Goal: Task Accomplishment & Management: Complete application form

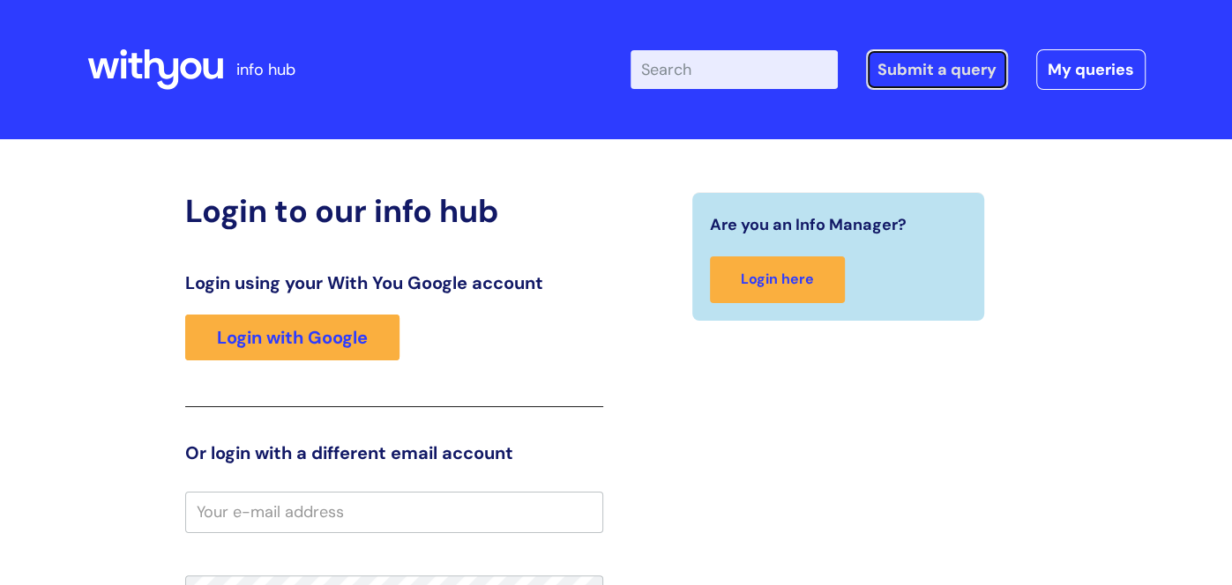
click at [930, 59] on link "Submit a query" at bounding box center [937, 69] width 142 height 41
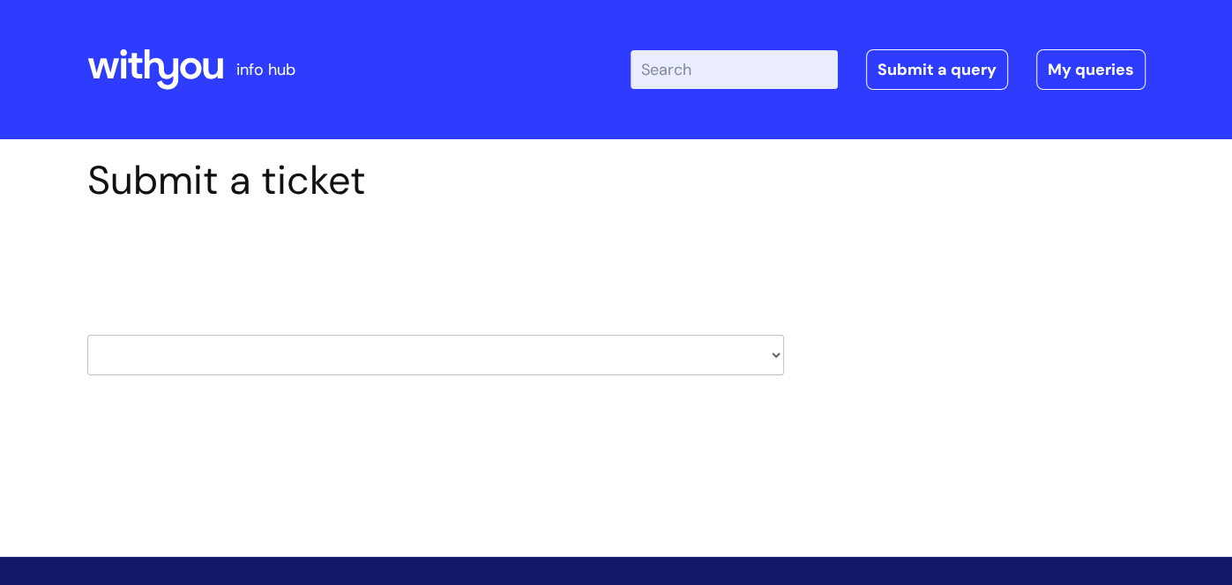
click at [399, 368] on select "HR / People IT and Support Clinical Drug Alerts Finance Accounts Data Support T…" at bounding box center [435, 355] width 696 height 41
select select "it_and_support"
click at [87, 335] on select "HR / People IT and Support Clinical Drug Alerts Finance Accounts Data Support T…" at bounding box center [435, 355] width 696 height 41
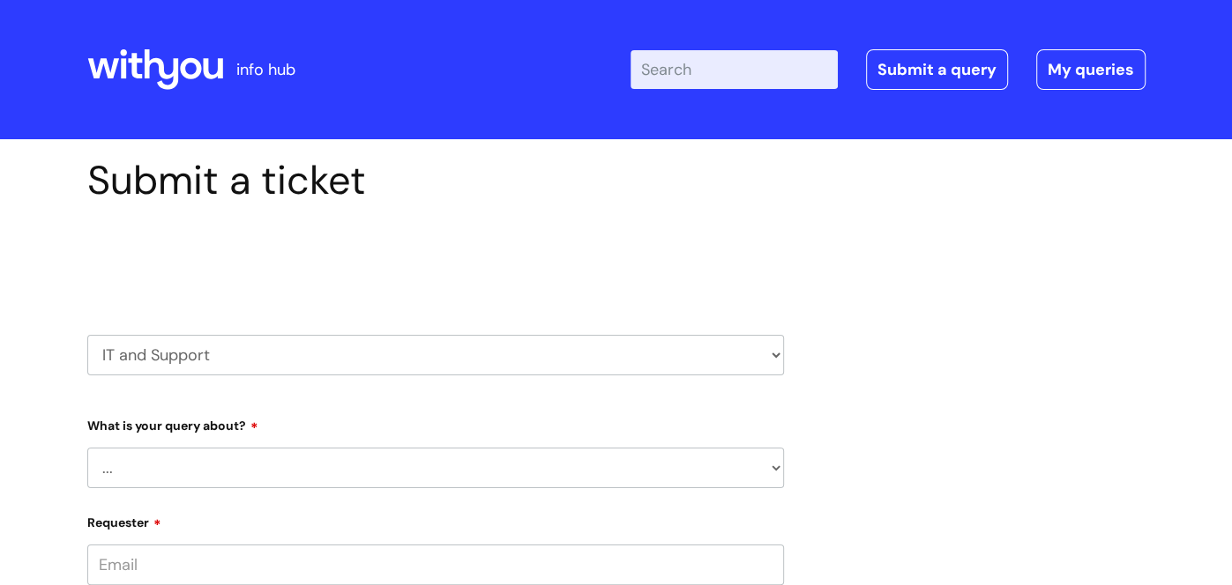
click at [448, 450] on select "... Mobile Phone Reset & MFA Accounts, Starters and Leavers IT Hardware issue I…" at bounding box center [435, 468] width 696 height 41
select select "Something Else"
click at [87, 448] on select "... Mobile Phone Reset & MFA Accounts, Starters and Leavers IT Hardware issue I…" at bounding box center [435, 468] width 696 height 41
click at [128, 566] on select "... My problem is not listed" at bounding box center [442, 559] width 682 height 41
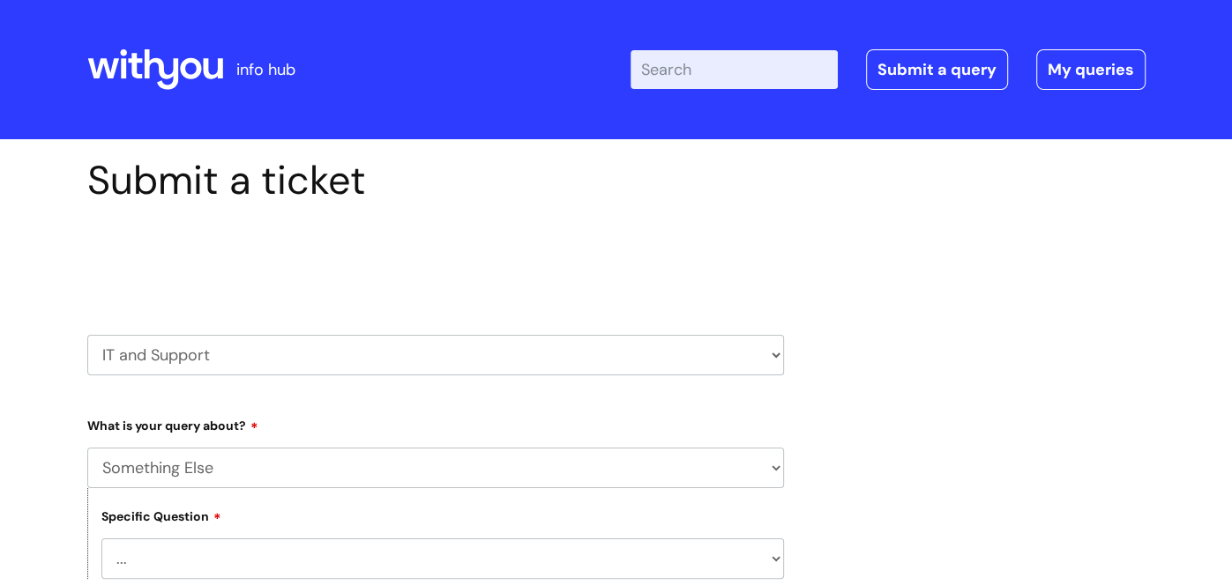
select select "My problem is not listed"
click at [101, 540] on select "... My problem is not listed" at bounding box center [442, 559] width 682 height 41
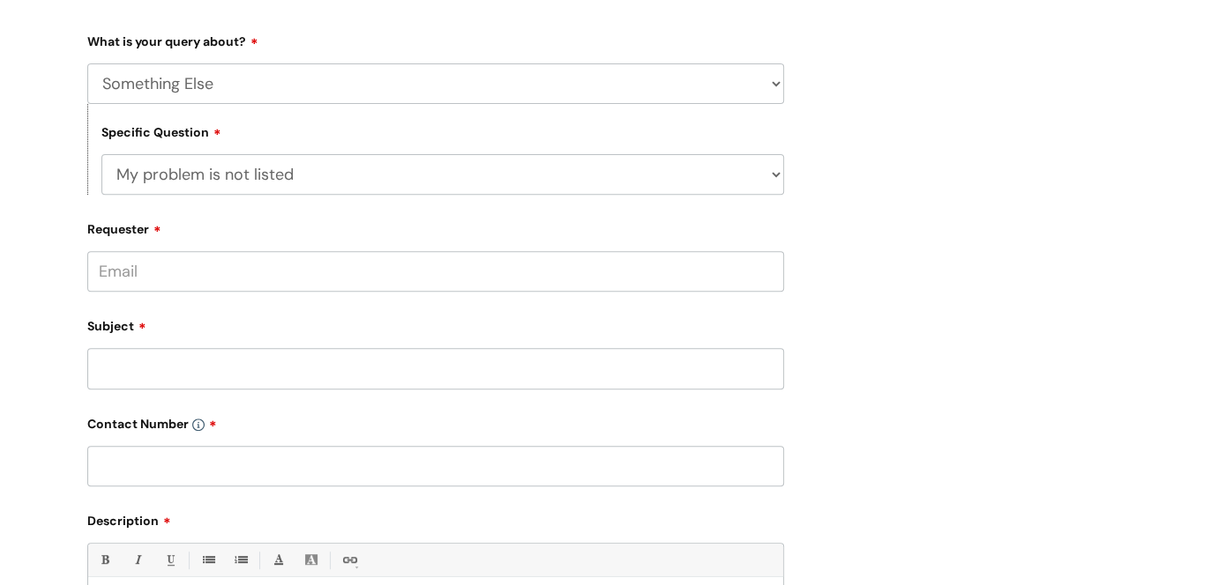
scroll to position [387, 0]
click at [435, 264] on input "Requester" at bounding box center [435, 269] width 696 height 41
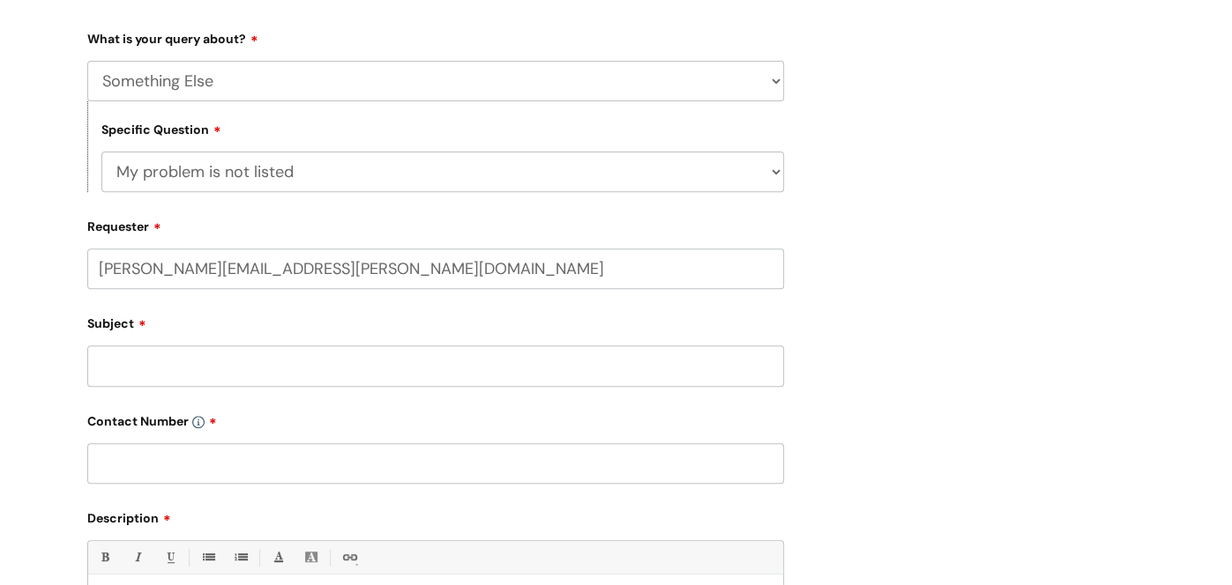
type input "Kelly.johnson@wearewithyou.org.uk"
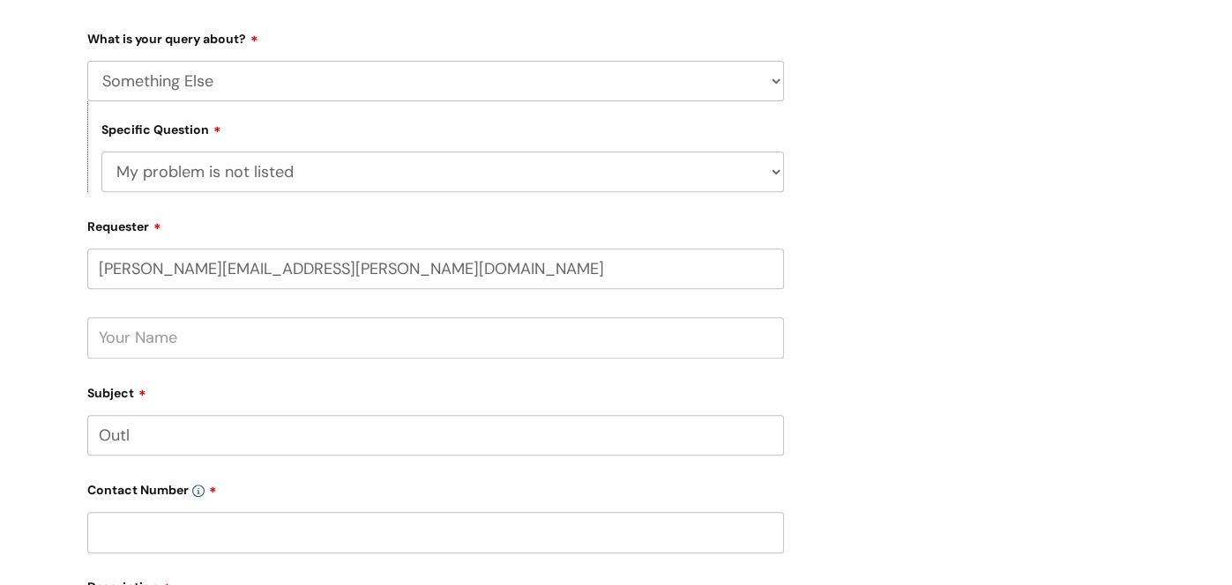
type input "Outl"
click at [353, 335] on input "text" at bounding box center [435, 337] width 696 height 41
type input "k"
type input "L"
type input "Kelly Johnson"
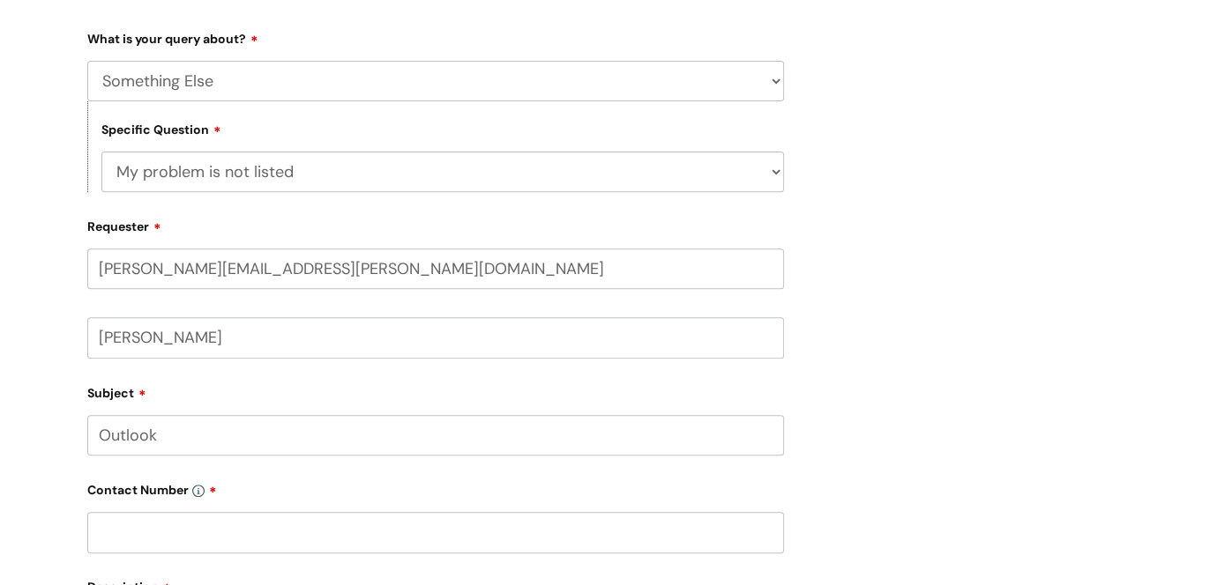
type input "Outlook"
click at [45, 368] on div "Submit a ticket Select issue type HR / People IT and Support Clinical Drug Aler…" at bounding box center [616, 384] width 1232 height 1265
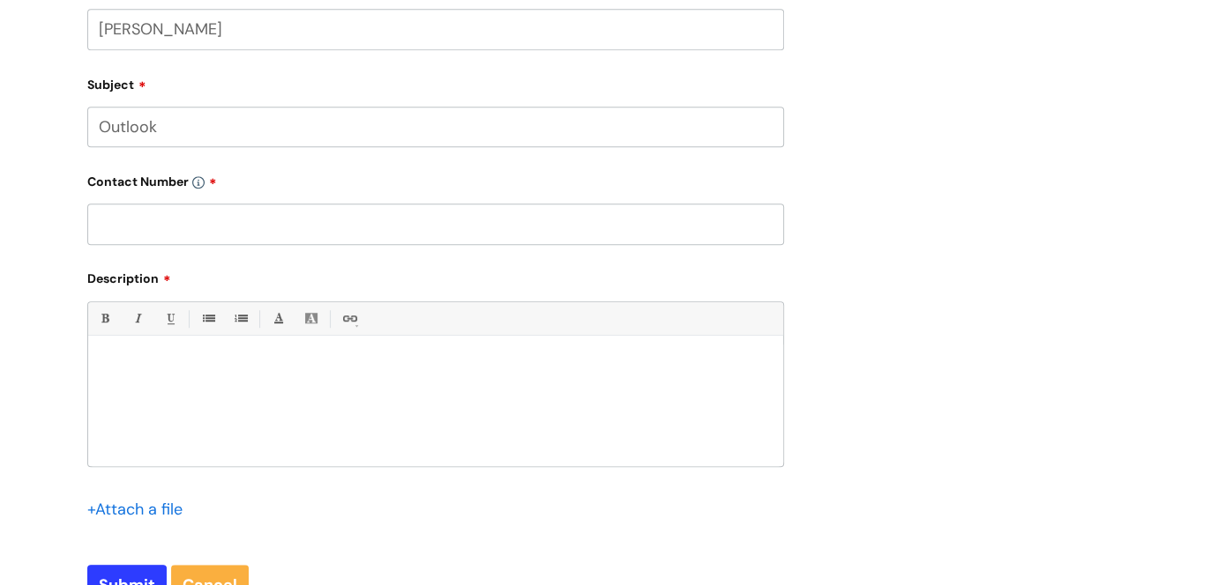
scroll to position [740, 0]
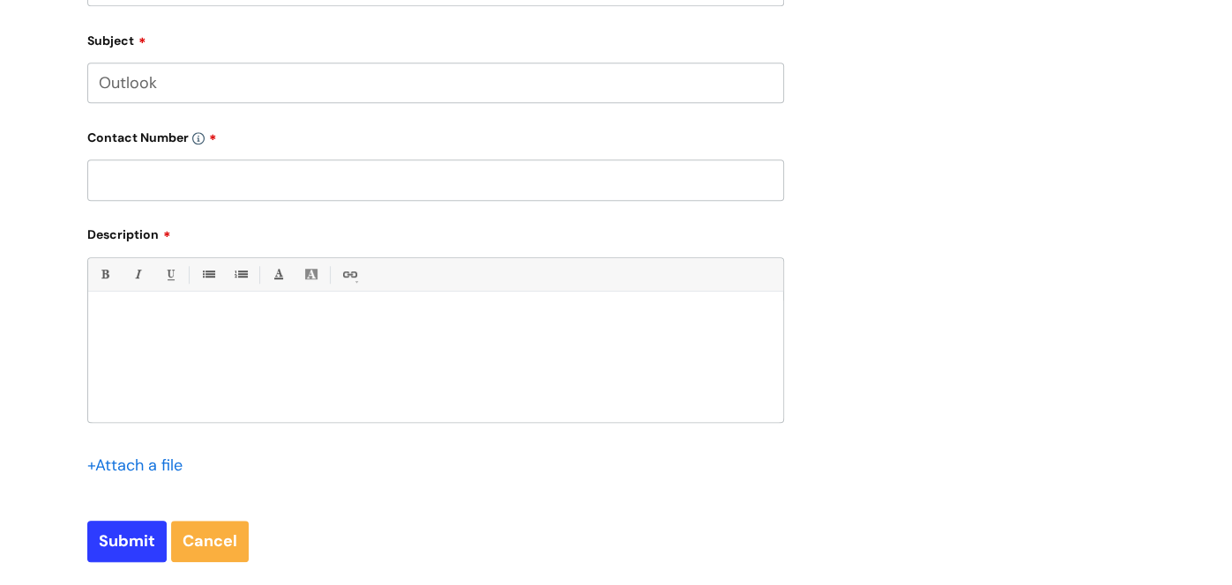
click at [136, 382] on div at bounding box center [435, 362] width 695 height 122
click at [464, 330] on p "hi i cant log into my NHS email on outlook - it stopped working unles si used i…" at bounding box center [435, 322] width 668 height 16
click at [578, 321] on p "hi i cant log into my NHS email on outlook - it stopped working unless i used i…" at bounding box center [435, 322] width 668 height 16
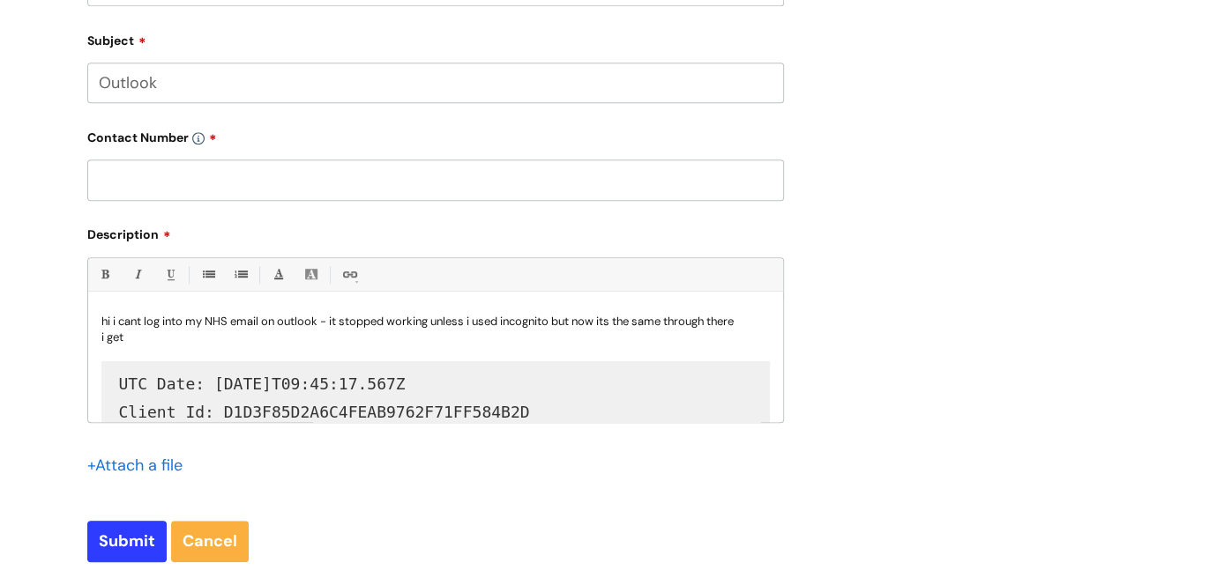
click at [185, 188] on input "text" at bounding box center [435, 180] width 696 height 41
paste input "07971613426"
type input "07971613426"
click at [109, 538] on input "Submit" at bounding box center [126, 541] width 79 height 41
type input "Please Wait..."
